Goal: Task Accomplishment & Management: Complete application form

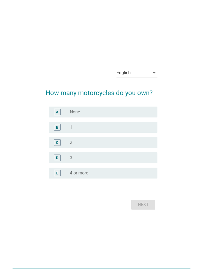
click at [133, 77] on div "English" at bounding box center [132, 72] width 33 height 9
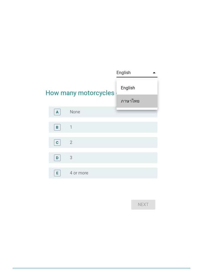
click at [129, 104] on div "ภาษาไทย" at bounding box center [137, 101] width 32 height 7
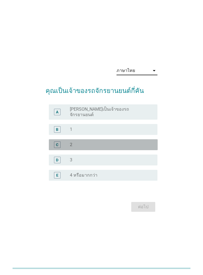
click at [132, 150] on div "C radio_button_unchecked 2" at bounding box center [103, 144] width 109 height 11
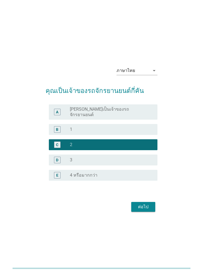
click at [144, 211] on button "ต่อไป" at bounding box center [143, 207] width 24 height 10
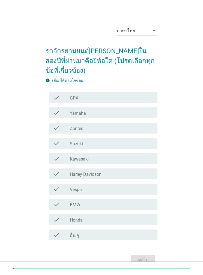
click at [118, 224] on div "check check_box_outline_blank Honda" at bounding box center [103, 219] width 109 height 11
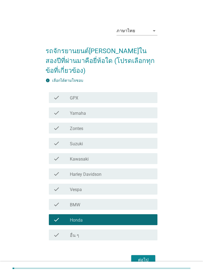
click at [150, 255] on button "ต่อไป" at bounding box center [143, 260] width 24 height 10
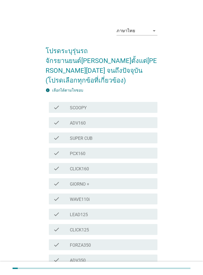
click at [139, 133] on div "check check_box_outline_blank SUPER CUB" at bounding box center [103, 138] width 109 height 11
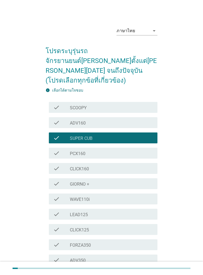
click at [143, 255] on div "check check_box_outline_blank ADV350" at bounding box center [103, 260] width 109 height 11
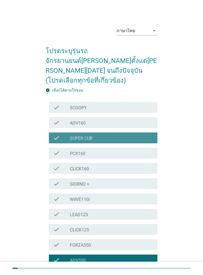
click at [156, 133] on div "check check_box_outline_blank SUPER CUB" at bounding box center [103, 138] width 109 height 11
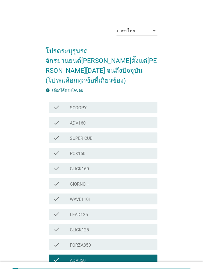
click at [131, 255] on div "check check_box_outline_blank ADV350" at bounding box center [103, 260] width 109 height 11
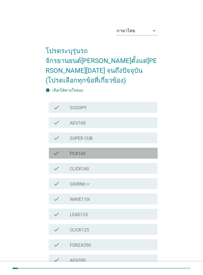
click at [151, 150] on div "check_box_outline_blank PCX160" at bounding box center [111, 153] width 83 height 7
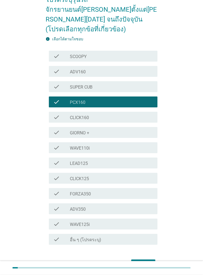
scroll to position [51, 0]
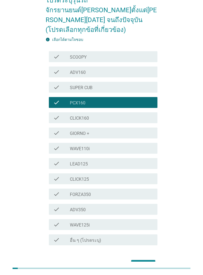
click at [149, 260] on button "ต่อไป" at bounding box center [143, 265] width 24 height 10
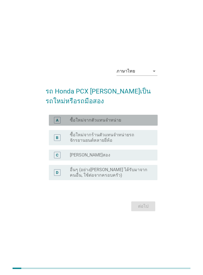
click at [141, 123] on div "radio_button_unchecked ซื้อใหม่จากตัวแทนจำหน่าย" at bounding box center [109, 120] width 79 height 5
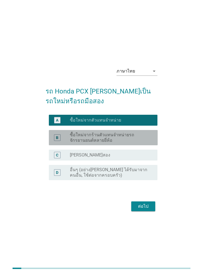
click at [143, 143] on label "ซื้อใหม่จากร้านตัวแทนจำหน่ายรถจักรยานยนต์หลายยี่ห้อ" at bounding box center [109, 137] width 79 height 11
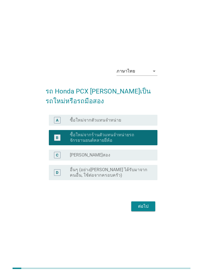
click at [145, 210] on div "ต่อไป" at bounding box center [143, 206] width 15 height 7
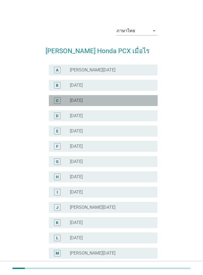
click at [154, 106] on div "C radio_button_unchecked [DATE]" at bounding box center [103, 100] width 109 height 11
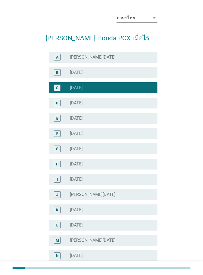
scroll to position [152, 0]
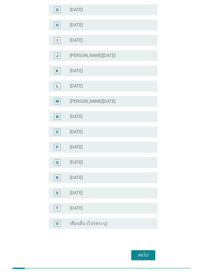
click at [147, 254] on div "ต่อไป" at bounding box center [143, 255] width 15 height 7
